Goal: Find specific page/section: Find specific page/section

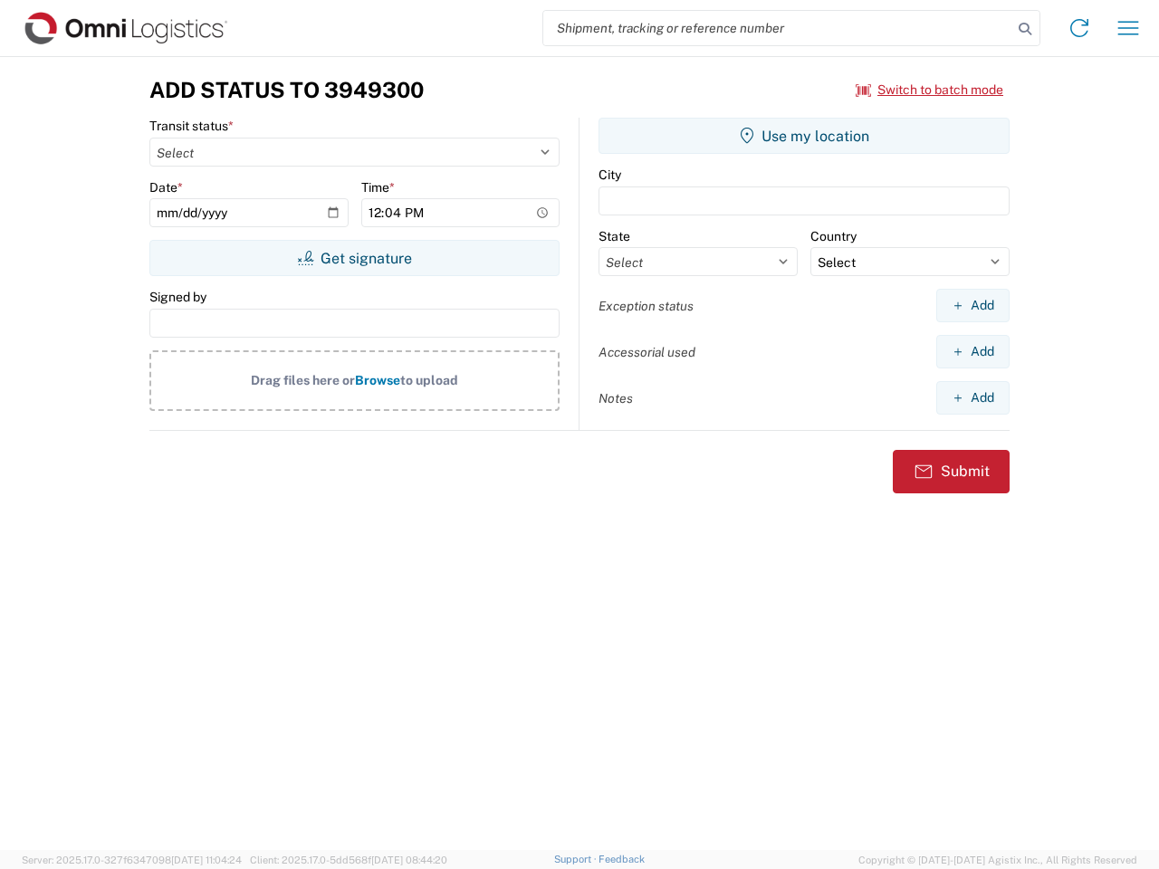
click at [777, 28] on input "search" at bounding box center [777, 28] width 469 height 34
click at [1025, 29] on icon at bounding box center [1024, 28] width 25 height 25
click at [1079, 28] on icon at bounding box center [1078, 28] width 29 height 29
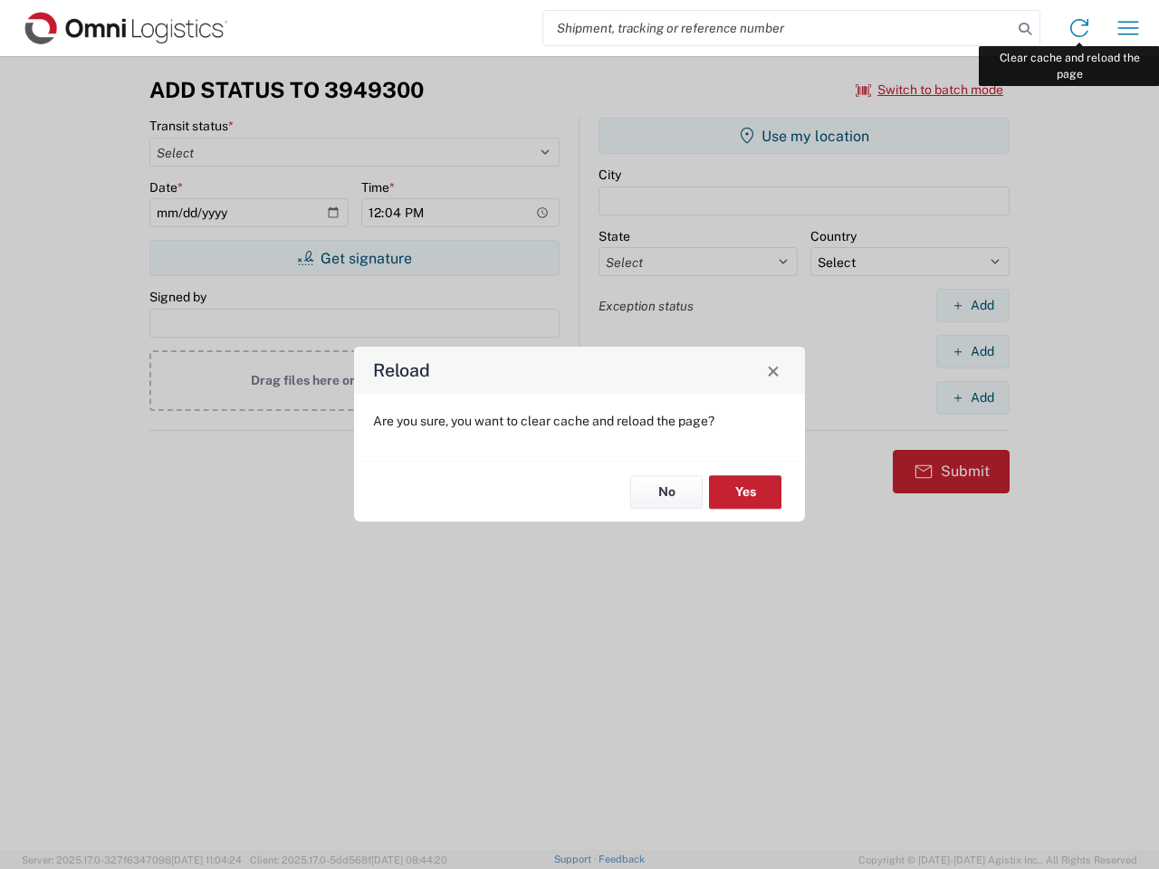
click at [1128, 28] on div "Reload Are you sure, you want to clear cache and reload the page? No Yes" at bounding box center [579, 434] width 1159 height 869
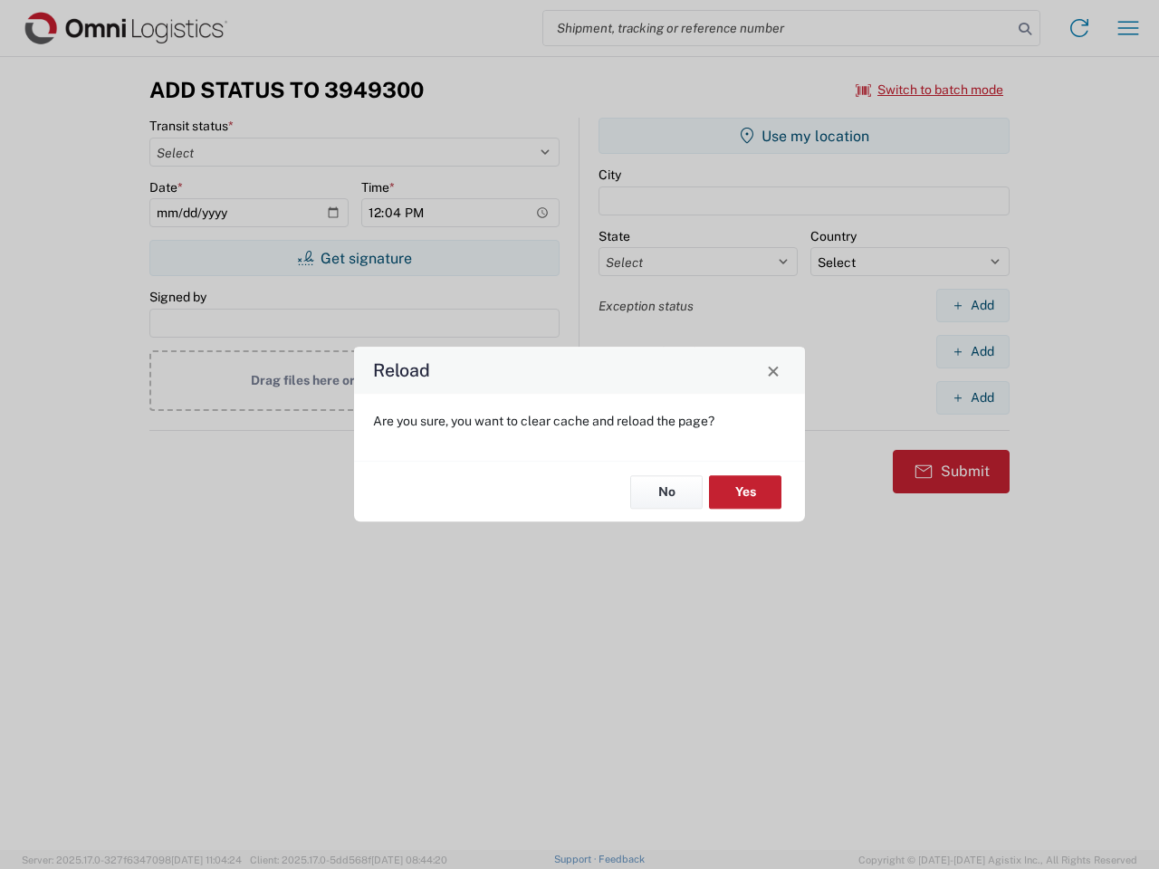
click at [930, 90] on div "Reload Are you sure, you want to clear cache and reload the page? No Yes" at bounding box center [579, 434] width 1159 height 869
click at [354, 258] on div "Reload Are you sure, you want to clear cache and reload the page? No Yes" at bounding box center [579, 434] width 1159 height 869
click at [804, 136] on div "Reload Are you sure, you want to clear cache and reload the page? No Yes" at bounding box center [579, 434] width 1159 height 869
click at [972, 305] on div "Reload Are you sure, you want to clear cache and reload the page? No Yes" at bounding box center [579, 434] width 1159 height 869
click at [972, 351] on div "Reload Are you sure, you want to clear cache and reload the page? No Yes" at bounding box center [579, 434] width 1159 height 869
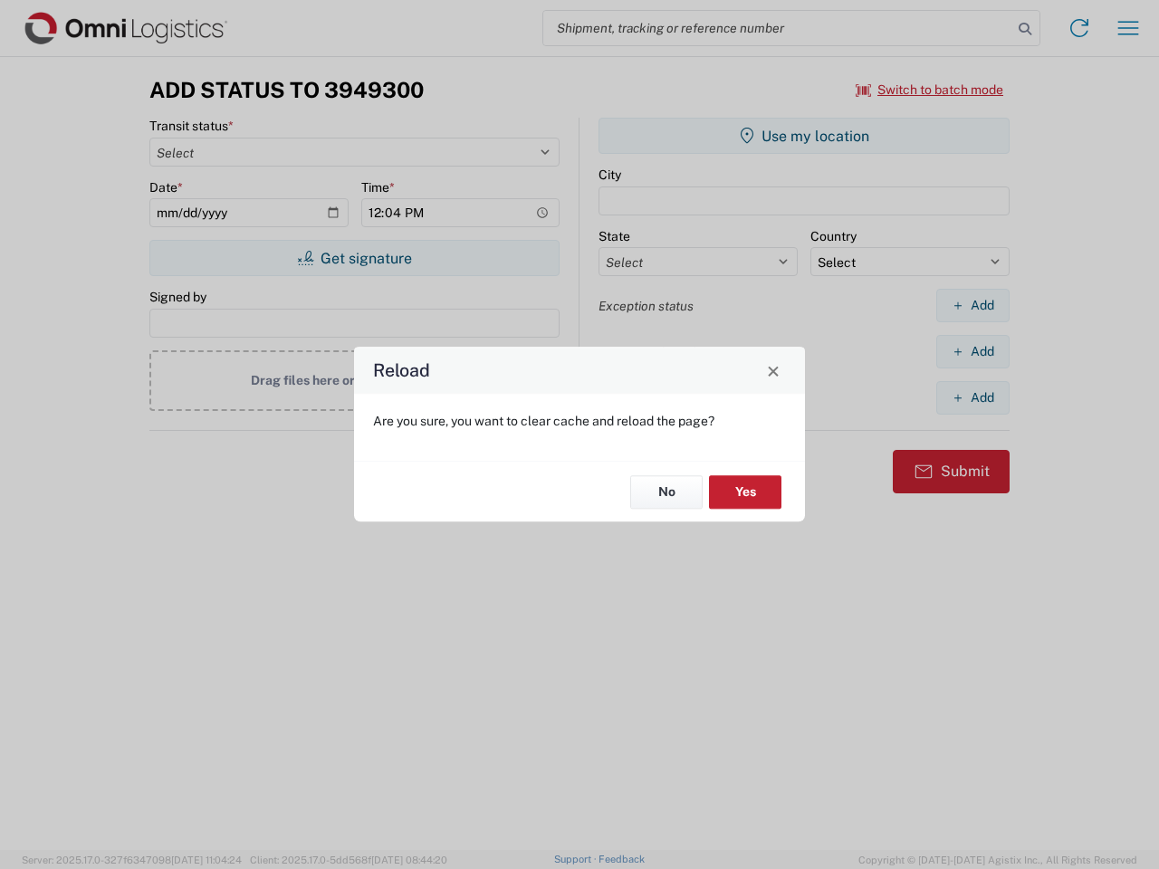
click at [972, 397] on div "Reload Are you sure, you want to clear cache and reload the page? No Yes" at bounding box center [579, 434] width 1159 height 869
